Goal: Information Seeking & Learning: Learn about a topic

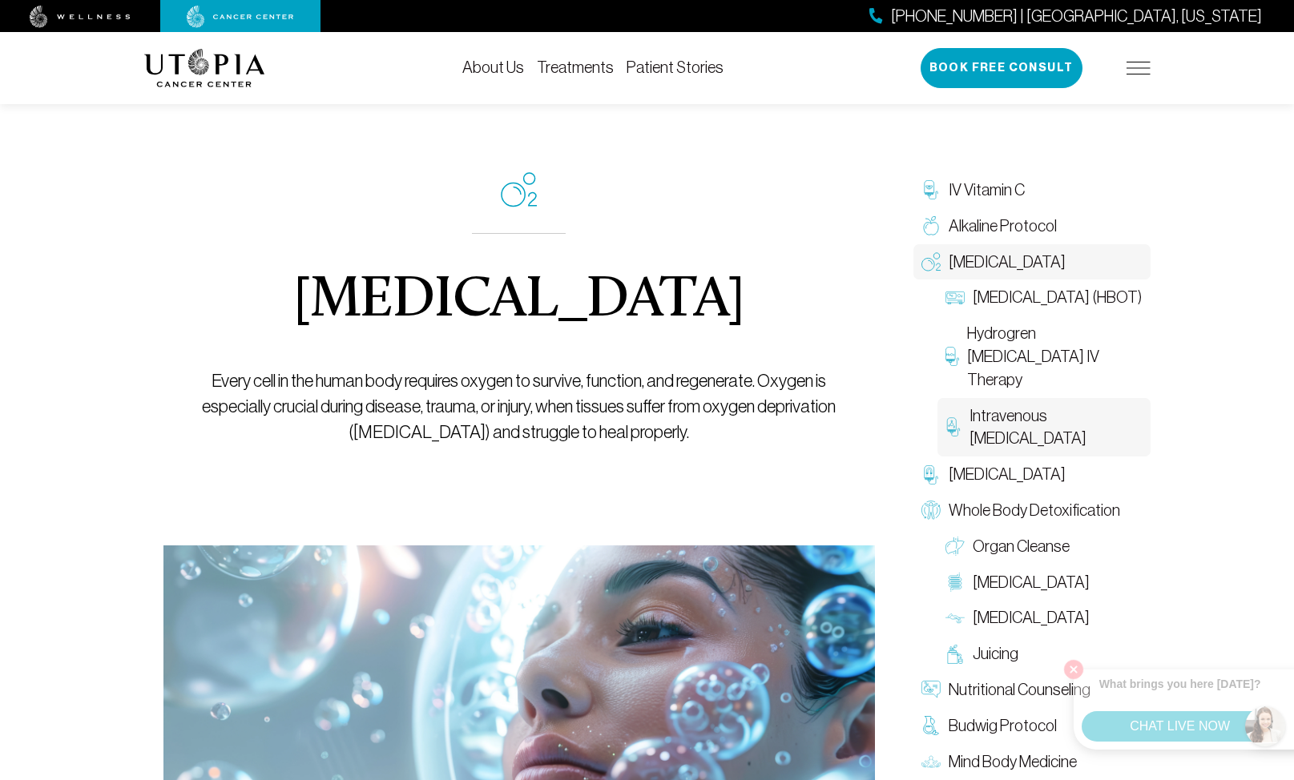
click at [1010, 422] on span "Intravenous Ozone Therapy" at bounding box center [1055, 428] width 172 height 46
